Goal: Task Accomplishment & Management: Manage account settings

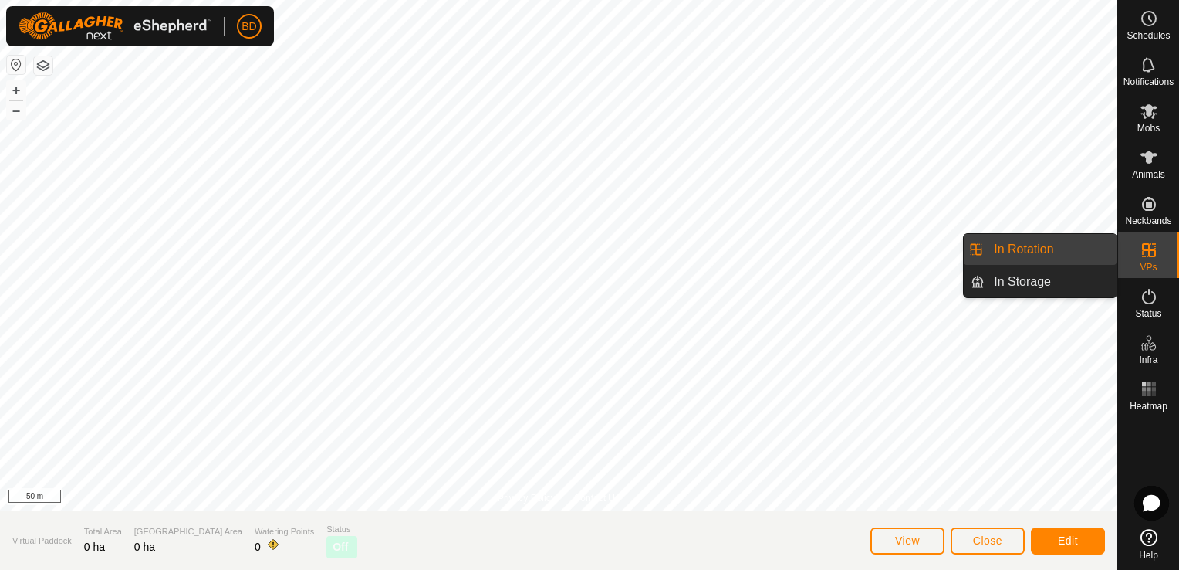
click at [1148, 258] on icon at bounding box center [1149, 250] width 19 height 19
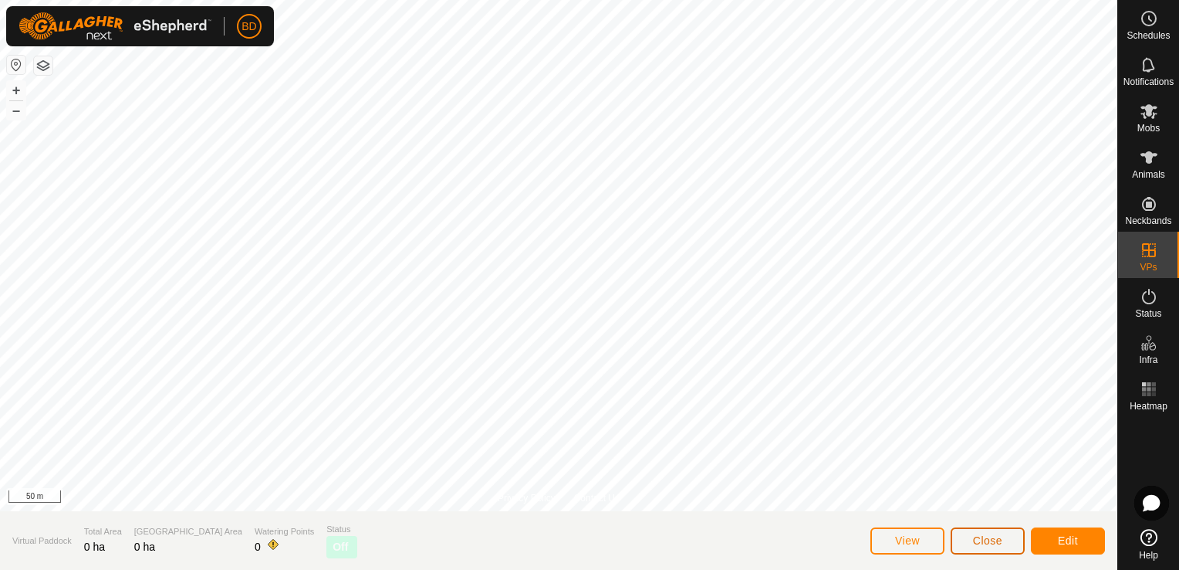
click at [997, 539] on span "Close" at bounding box center [987, 540] width 29 height 12
click at [1001, 544] on span "Close" at bounding box center [987, 540] width 29 height 12
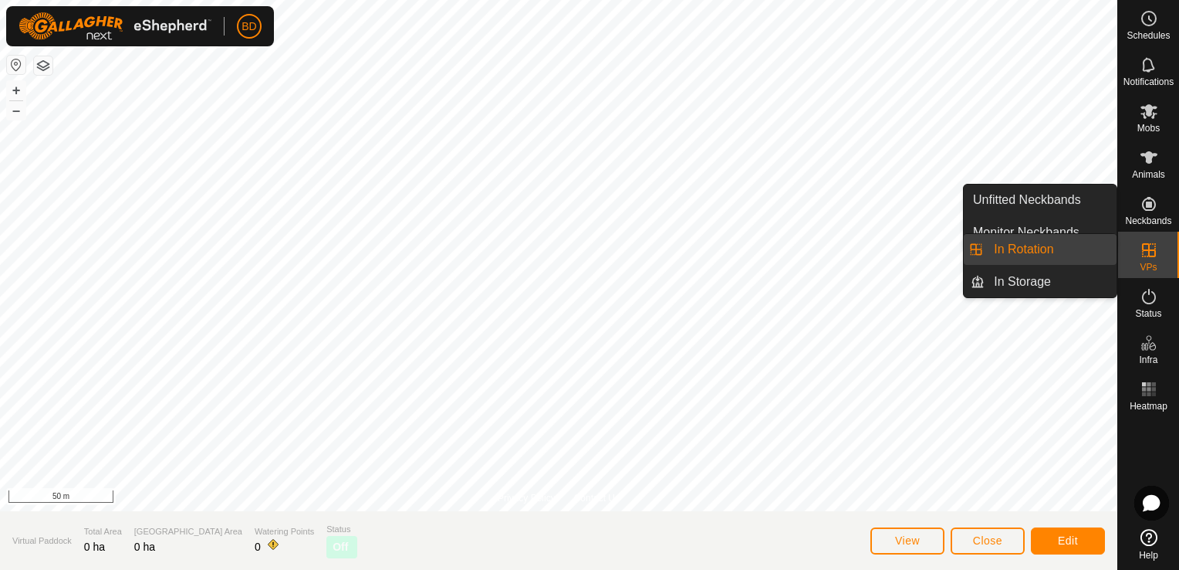
click at [1151, 245] on icon at bounding box center [1149, 250] width 19 height 19
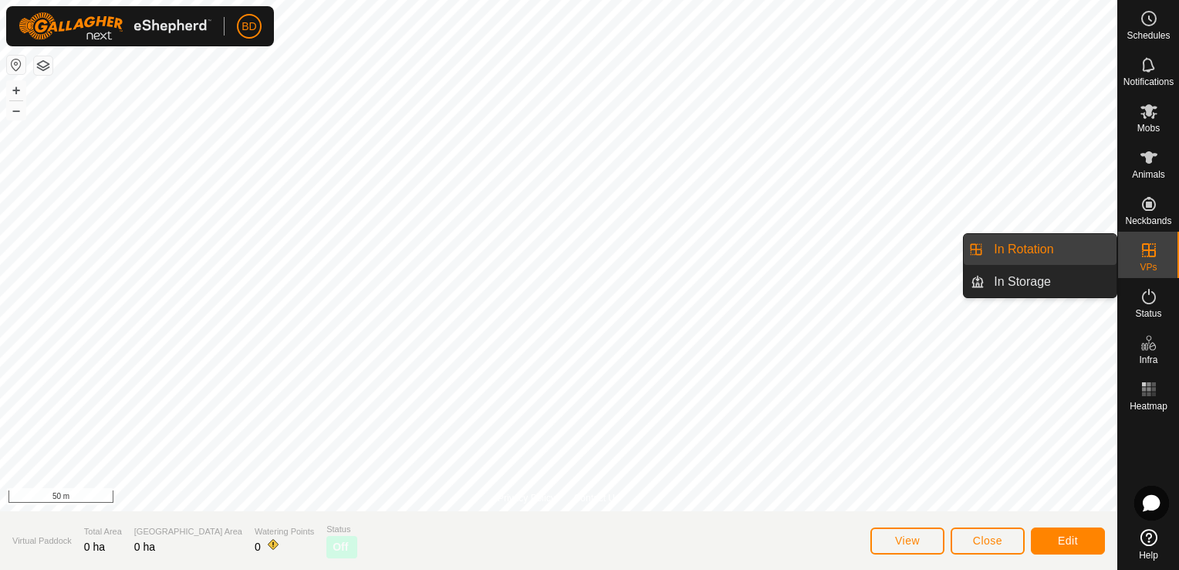
click at [1043, 253] on link "In Rotation" at bounding box center [1051, 249] width 132 height 31
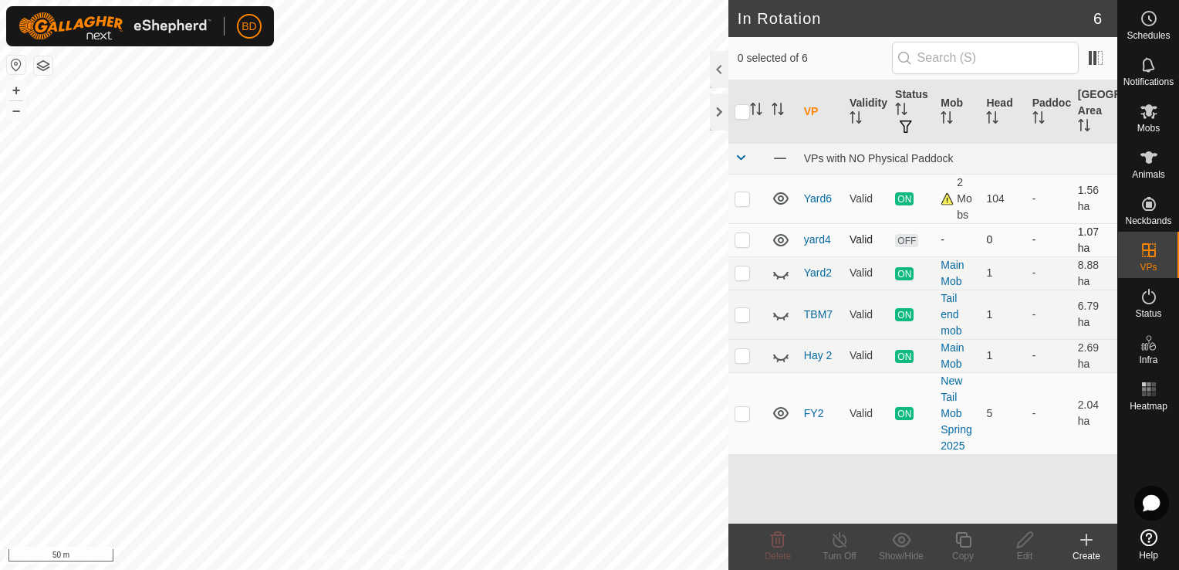
checkbox input "true"
click at [838, 545] on icon at bounding box center [839, 539] width 19 height 19
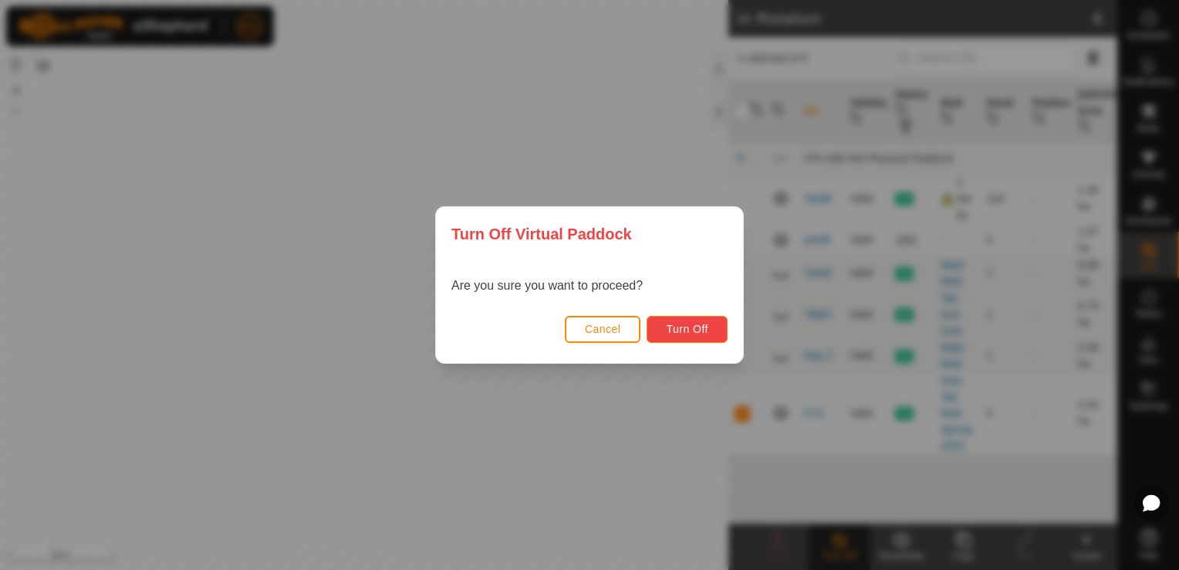
click at [685, 326] on span "Turn Off" at bounding box center [687, 329] width 42 height 12
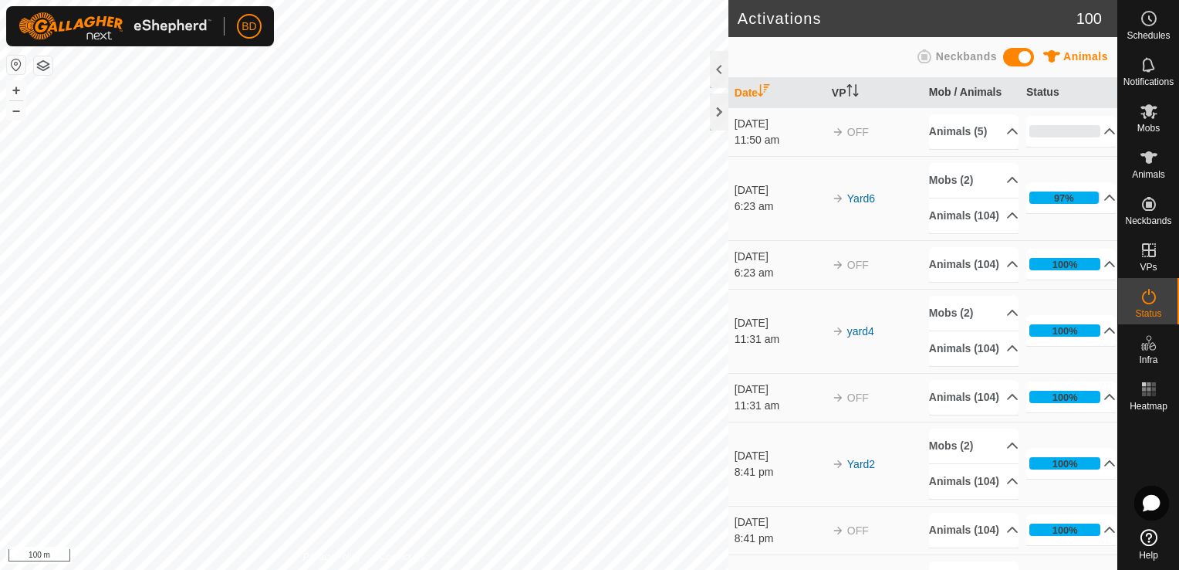
click at [728, 336] on div "Activations 100 Animals Neckbands Date VP Mob / Animals Status [DATE] 11:50 am …" at bounding box center [558, 285] width 1117 height 570
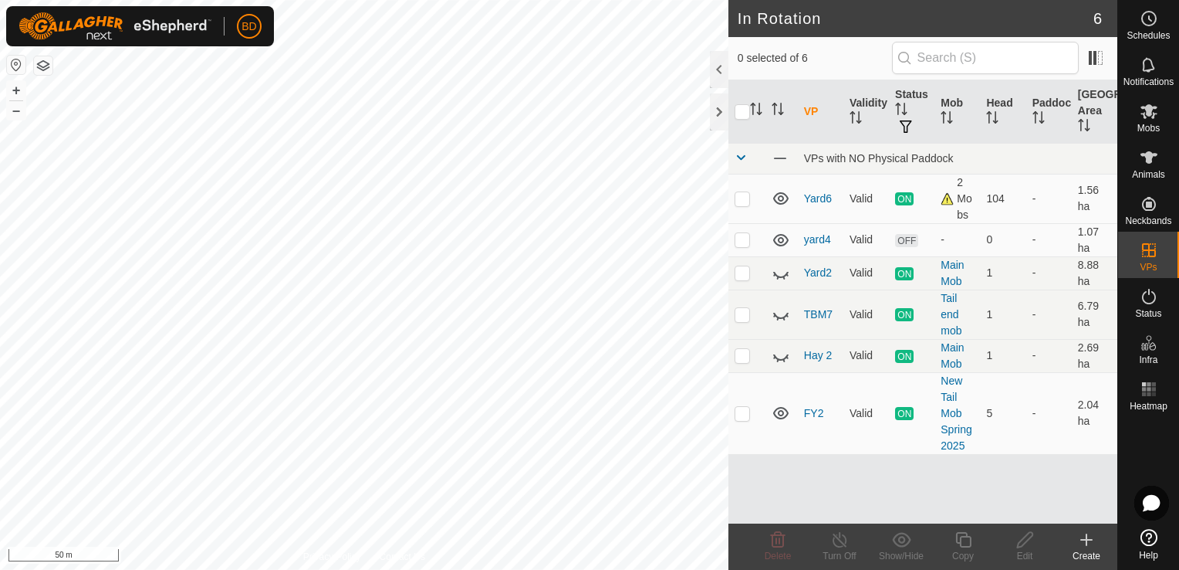
checkbox input "true"
click at [846, 541] on icon at bounding box center [839, 539] width 19 height 19
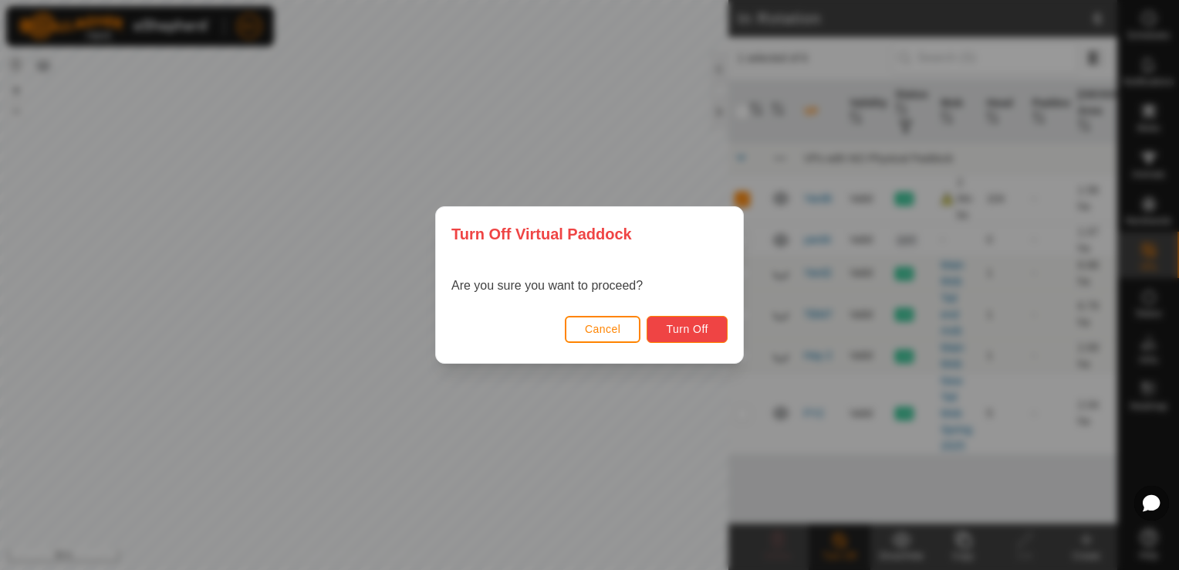
click at [703, 326] on span "Turn Off" at bounding box center [687, 329] width 42 height 12
